Goal: Task Accomplishment & Management: Use online tool/utility

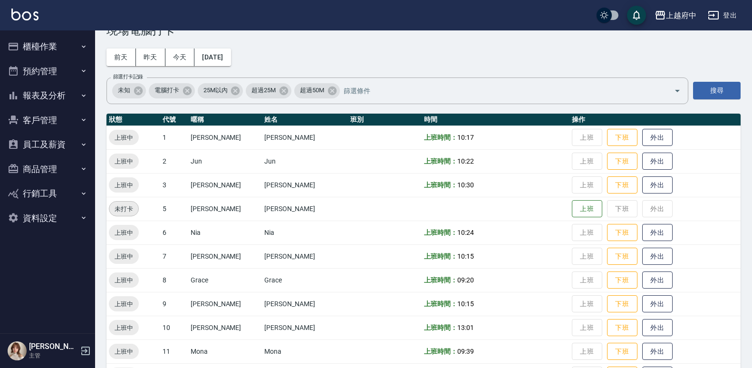
scroll to position [11, 0]
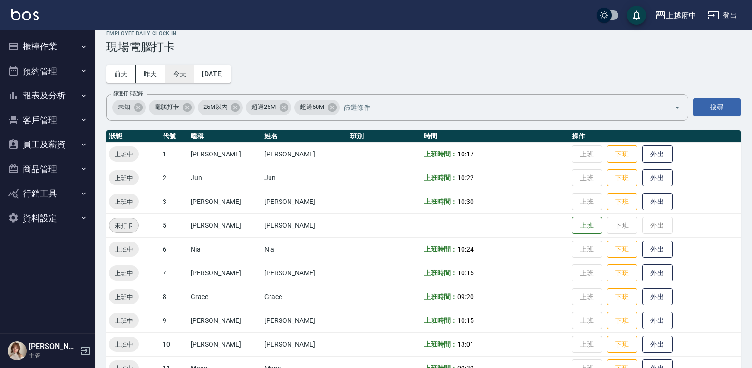
click at [184, 69] on button "今天" at bounding box center [179, 74] width 29 height 18
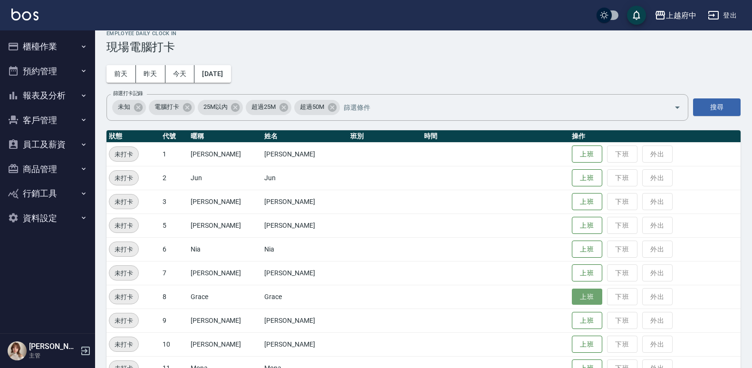
click at [572, 301] on button "上班" at bounding box center [587, 296] width 30 height 17
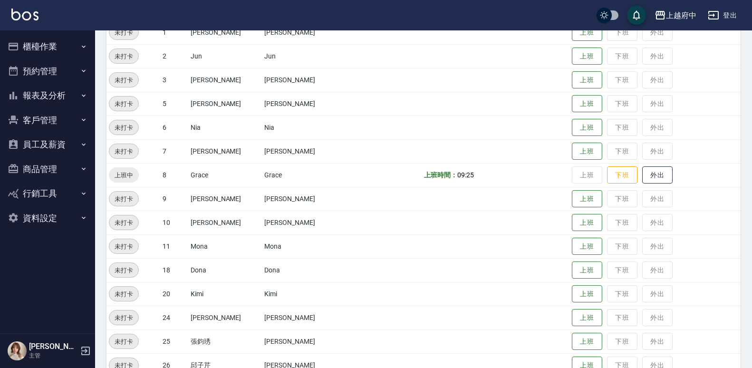
scroll to position [143, 0]
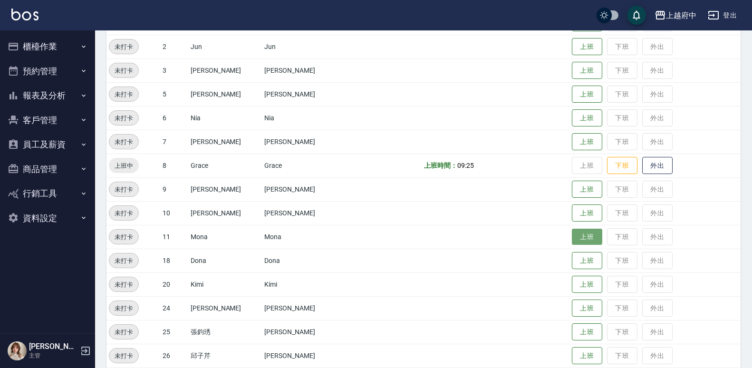
click at [572, 239] on button "上班" at bounding box center [587, 237] width 30 height 17
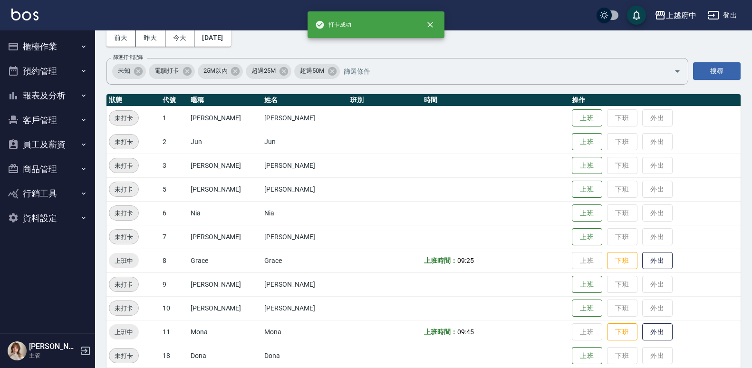
scroll to position [0, 0]
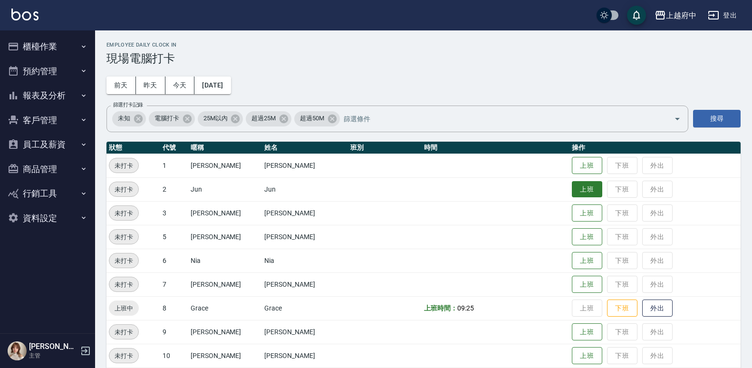
click at [573, 186] on button "上班" at bounding box center [587, 189] width 30 height 17
click at [574, 263] on button "上班" at bounding box center [587, 260] width 30 height 17
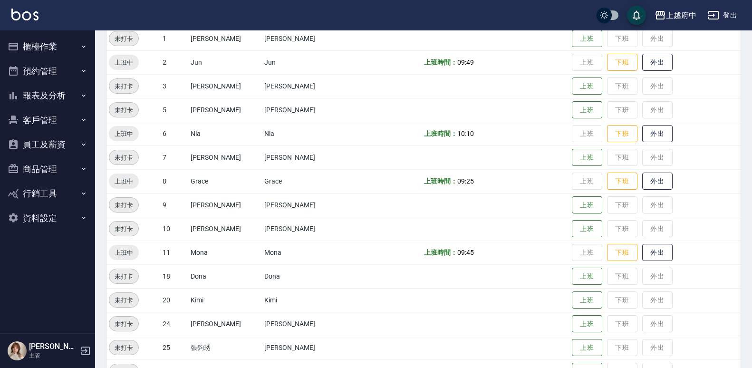
scroll to position [143, 0]
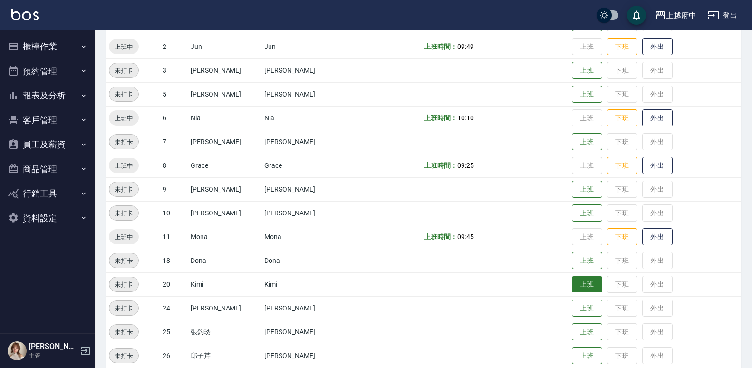
click at [572, 288] on button "上班" at bounding box center [587, 284] width 30 height 17
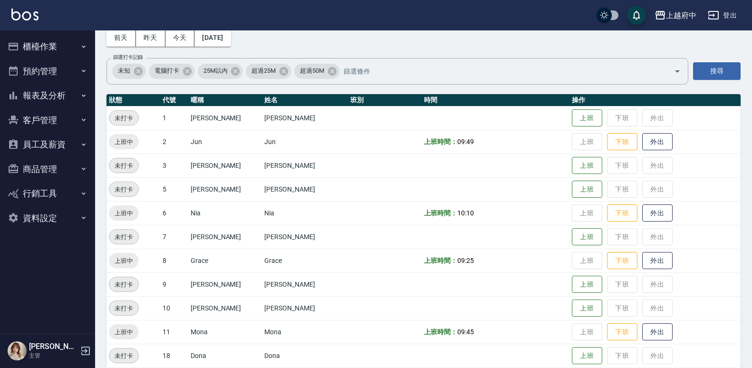
scroll to position [11, 0]
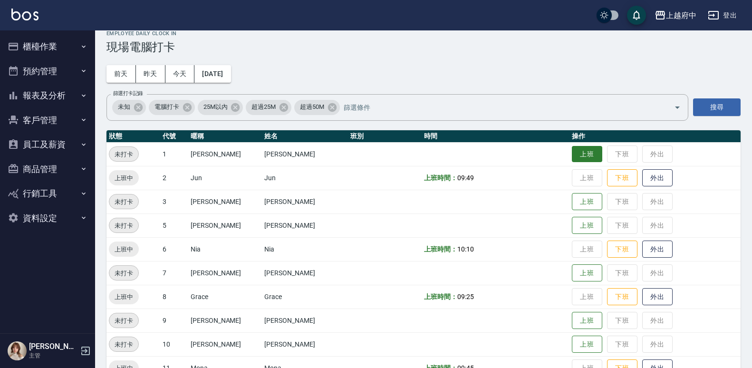
click at [572, 148] on button "上班" at bounding box center [587, 154] width 30 height 17
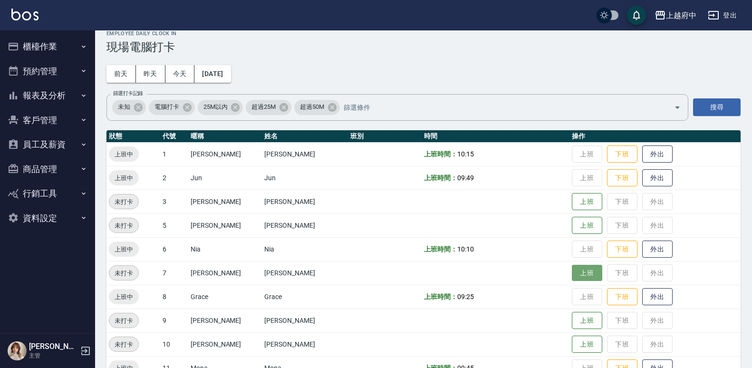
click at [572, 271] on button "上班" at bounding box center [587, 273] width 30 height 17
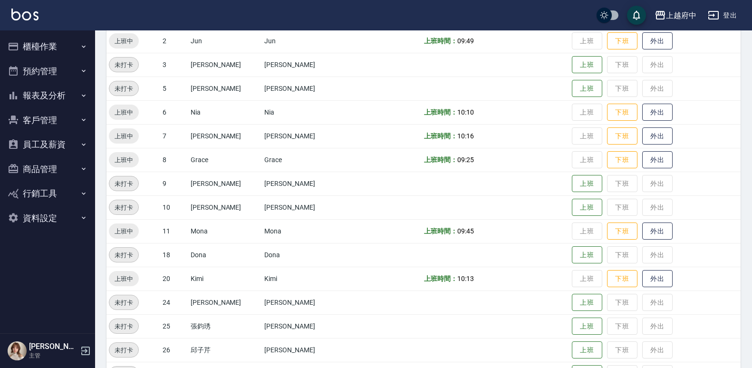
scroll to position [154, 0]
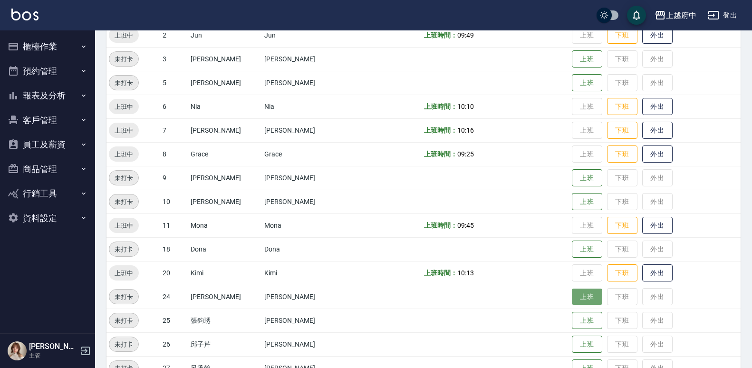
click at [572, 298] on button "上班" at bounding box center [587, 296] width 30 height 17
click at [582, 52] on button "上班" at bounding box center [587, 59] width 30 height 17
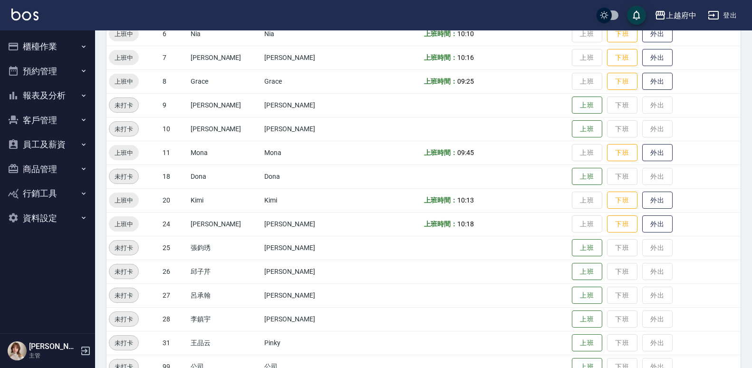
scroll to position [249, 0]
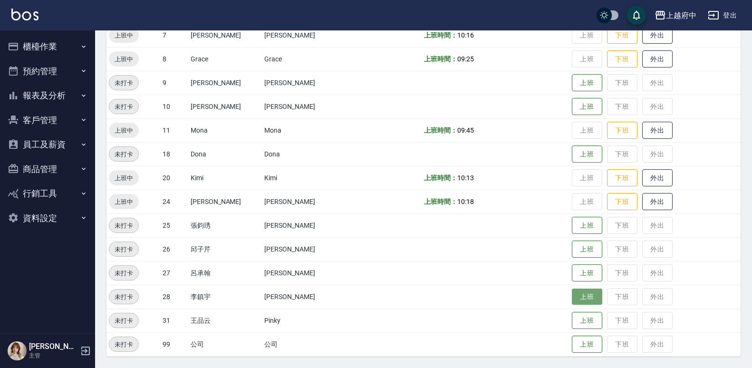
click at [578, 291] on button "上班" at bounding box center [587, 296] width 30 height 17
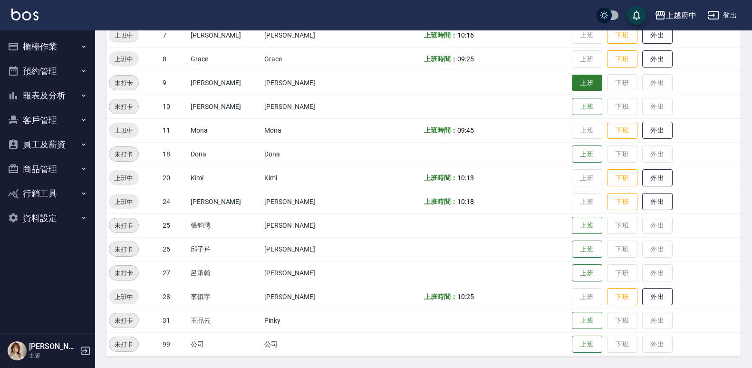
click at [587, 81] on button "上班" at bounding box center [587, 83] width 30 height 17
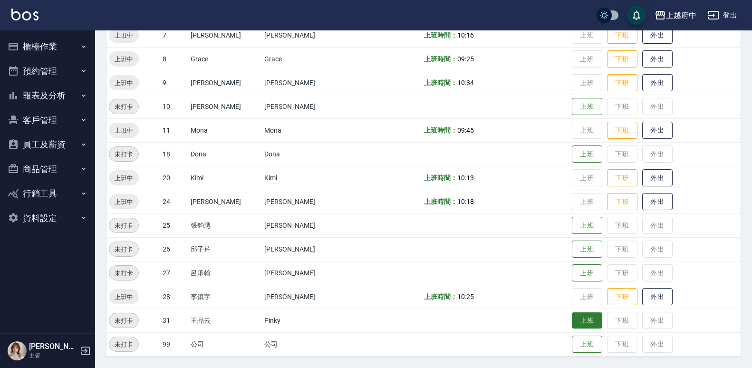
click at [574, 313] on button "上班" at bounding box center [587, 320] width 30 height 17
